Goal: Transaction & Acquisition: Purchase product/service

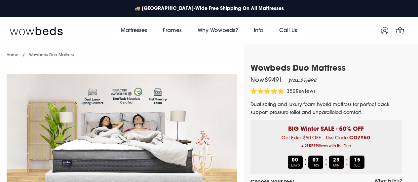
select select "Firm"
select select "Queen"
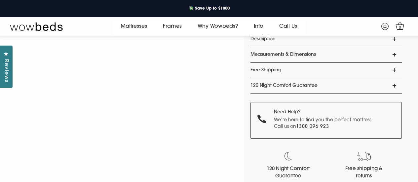
scroll to position [618, 0]
click at [393, 69] on link "Free Shipping" at bounding box center [326, 70] width 151 height 15
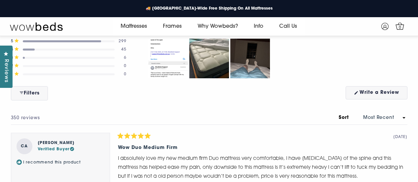
scroll to position [2941, 0]
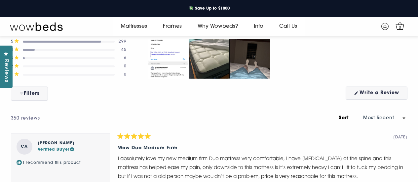
click at [202, 80] on img "Carousel of customer-uploaded media. Press left and right arrows to navigate. P…" at bounding box center [210, 59] width 42 height 42
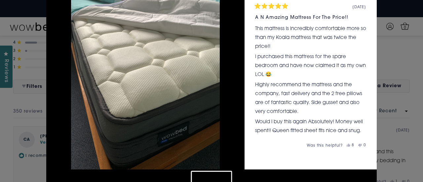
scroll to position [94, 0]
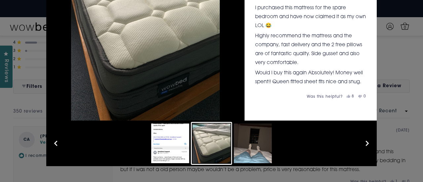
click at [255, 141] on button "Slide 3" at bounding box center [253, 143] width 41 height 43
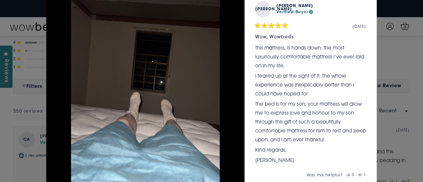
scroll to position [0, 0]
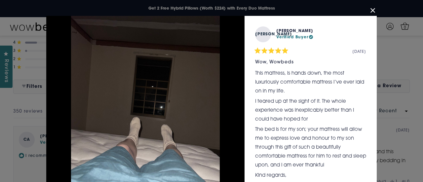
click at [373, 11] on button "Close Dialog" at bounding box center [373, 10] width 11 height 11
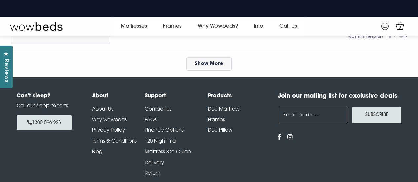
scroll to position [3429, 0]
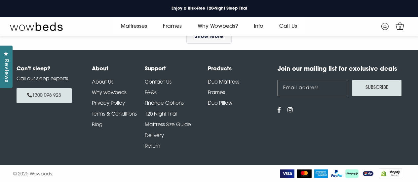
click at [155, 135] on link "Delivery" at bounding box center [154, 136] width 19 height 5
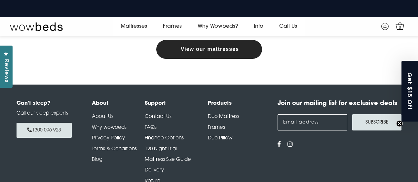
scroll to position [299, 0]
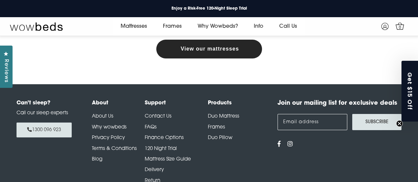
click at [160, 117] on link "Contact Us" at bounding box center [158, 116] width 27 height 5
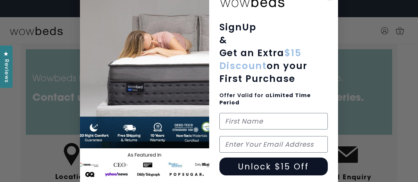
scroll to position [20, 0]
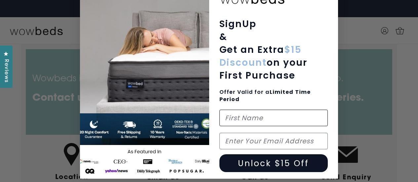
click at [253, 117] on input "First Name" at bounding box center [274, 118] width 109 height 17
type input "Michele"
type input "jantan.michele@hotmail.com"
type input "M"
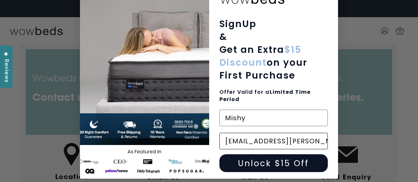
type input "Mishy"
drag, startPoint x: 275, startPoint y: 143, endPoint x: 156, endPoint y: 161, distance: 120.4
click at [156, 161] on form "SignUp & Get an Extra $15 Discount on your First Purchase Offer Valid for a Lim…" at bounding box center [209, 81] width 258 height 195
type input "droppingrain_@hotmail.com"
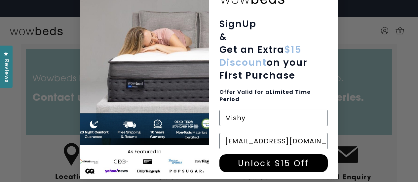
click at [273, 162] on button "Unlock $15 Off" at bounding box center [274, 163] width 109 height 18
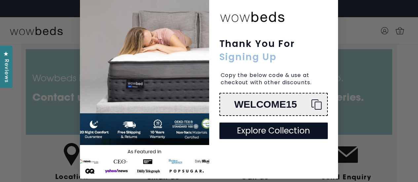
click at [258, 131] on button "Explore Collection" at bounding box center [274, 131] width 109 height 17
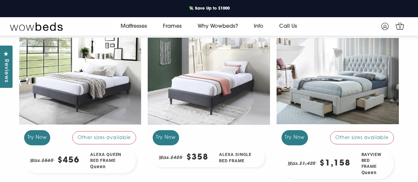
scroll to position [176, 0]
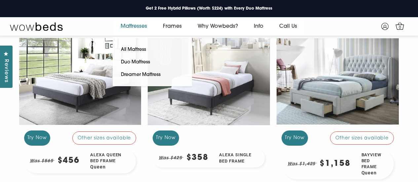
click at [134, 23] on link "Mattresses" at bounding box center [134, 26] width 42 height 19
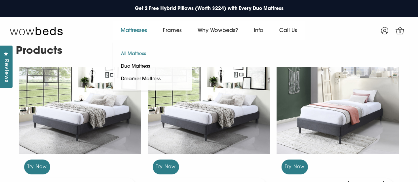
click at [130, 56] on link "All Mattress" at bounding box center [134, 54] width 42 height 13
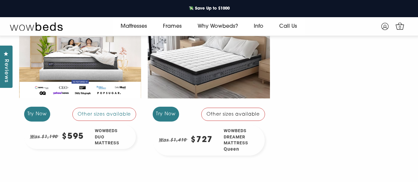
scroll to position [130, 0]
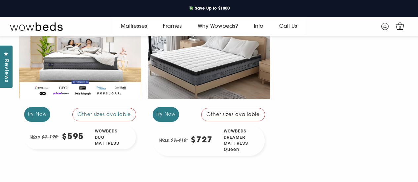
click at [193, 125] on div "Try Now Other sizes available" at bounding box center [209, 114] width 122 height 21
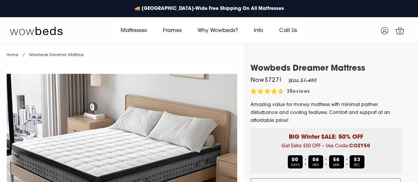
select select "Queen"
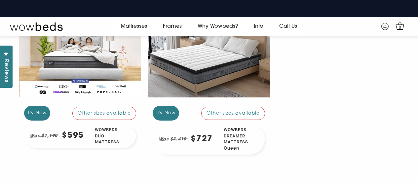
scroll to position [131, 0]
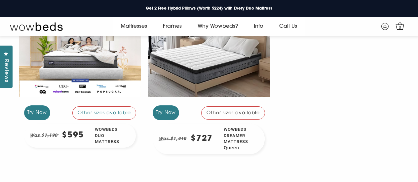
click at [236, 111] on div "Other sizes available" at bounding box center [233, 113] width 64 height 13
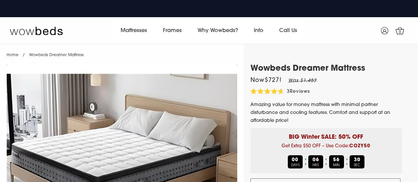
select select "Queen"
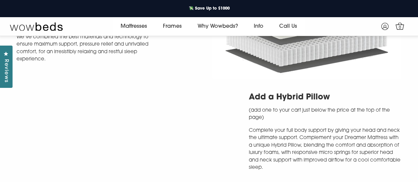
scroll to position [983, 0]
click at [182, 166] on video at bounding box center [112, 133] width 190 height 95
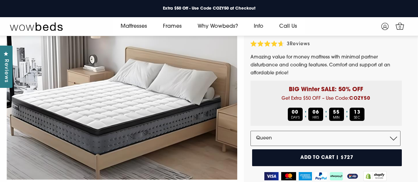
scroll to position [0, 0]
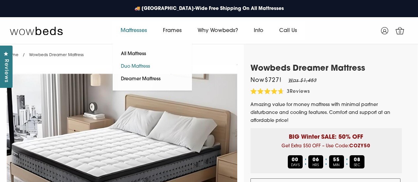
click at [131, 67] on link "Duo Mattress" at bounding box center [136, 67] width 46 height 13
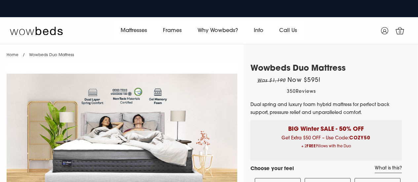
select select "Medium-Firm"
select select "Queen"
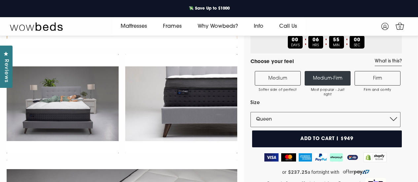
scroll to position [108, 0]
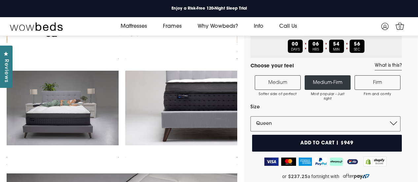
click at [318, 144] on button "Add to cart | $949" at bounding box center [327, 143] width 150 height 17
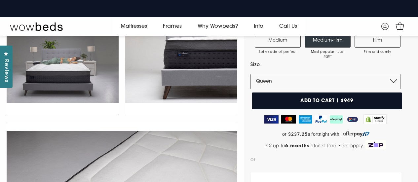
scroll to position [150, 0]
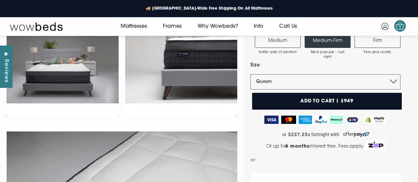
click at [402, 28] on span "1" at bounding box center [400, 27] width 7 height 7
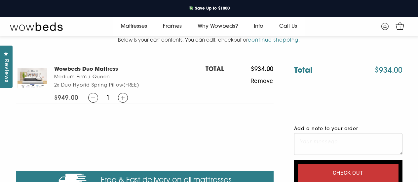
scroll to position [29, 0]
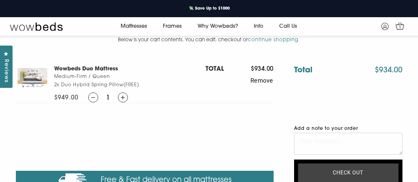
click at [342, 173] on input "Check out" at bounding box center [348, 173] width 101 height 19
